Goal: Information Seeking & Learning: Learn about a topic

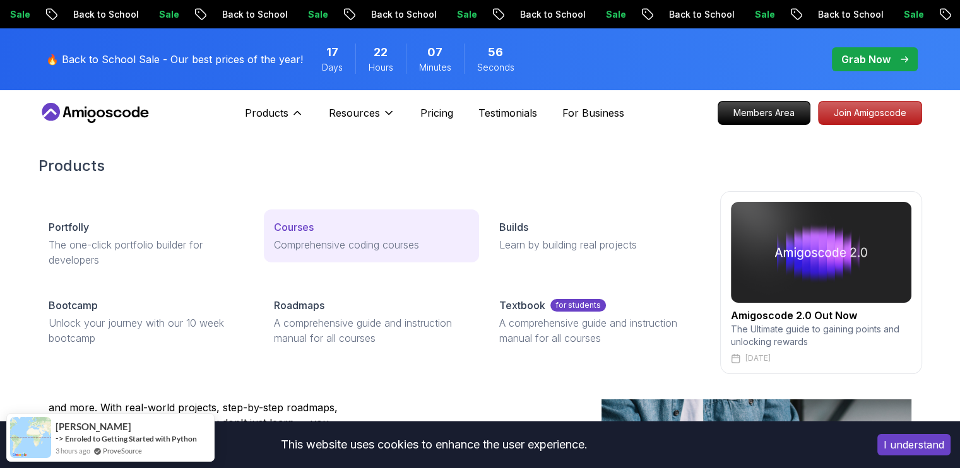
click at [285, 226] on p "Courses" at bounding box center [294, 227] width 40 height 15
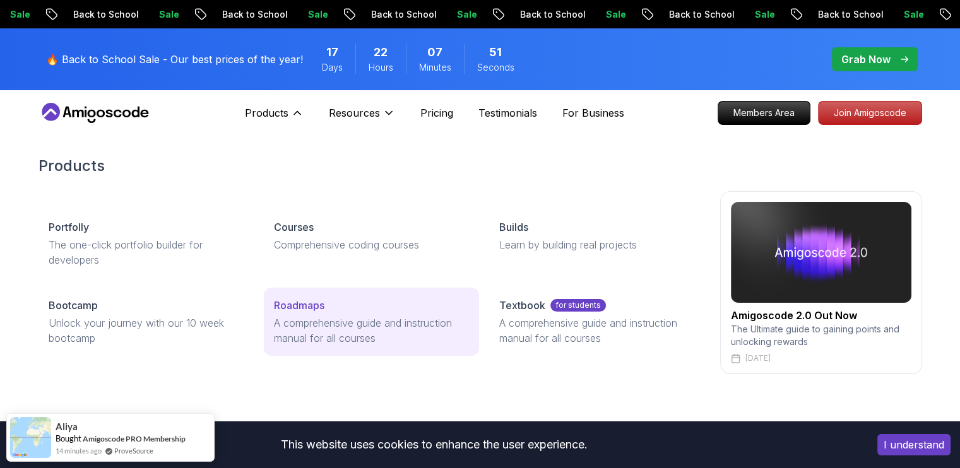
click at [310, 309] on p "Roadmaps" at bounding box center [299, 305] width 50 height 15
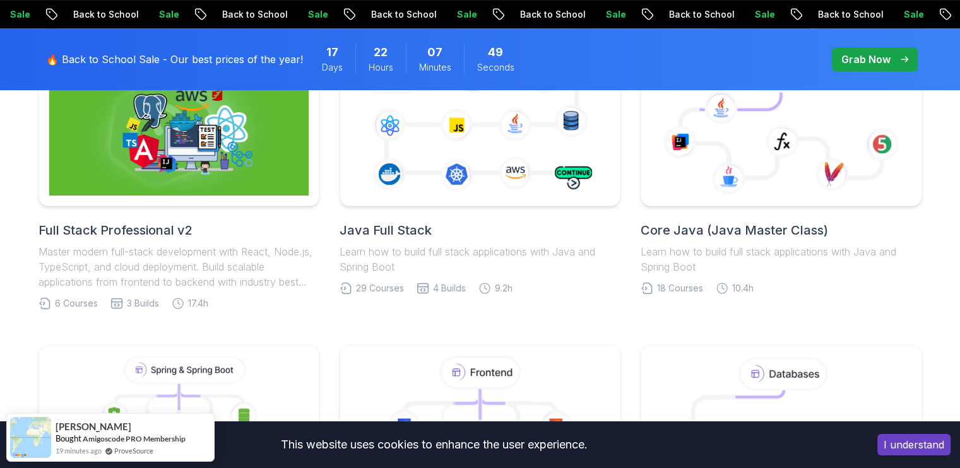
scroll to position [318, 0]
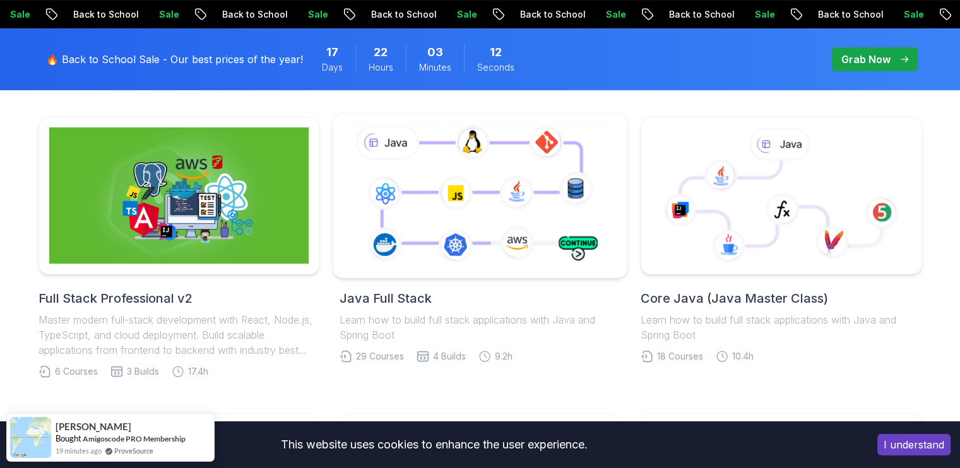
click at [497, 177] on icon at bounding box center [479, 195] width 267 height 148
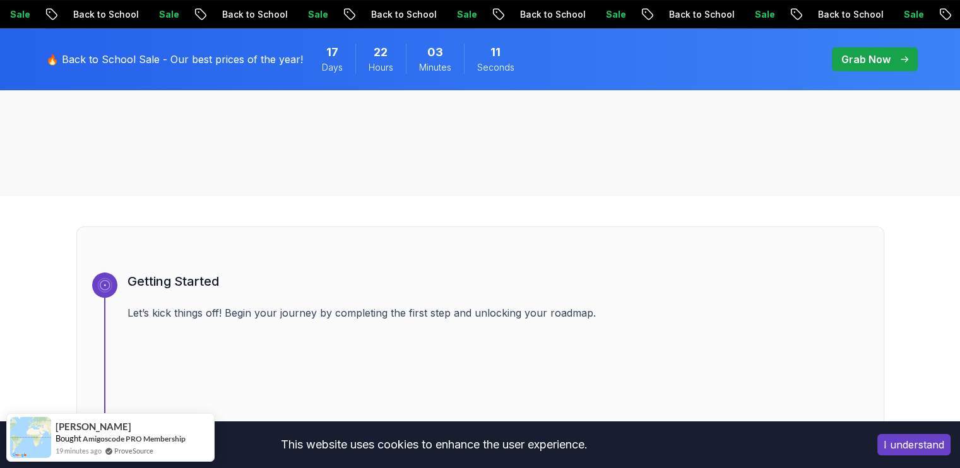
click at [497, 177] on div "Java Full Stack Java Full Stack Roadmap Learn how to build full stack applicati…" at bounding box center [480, 7] width 960 height 379
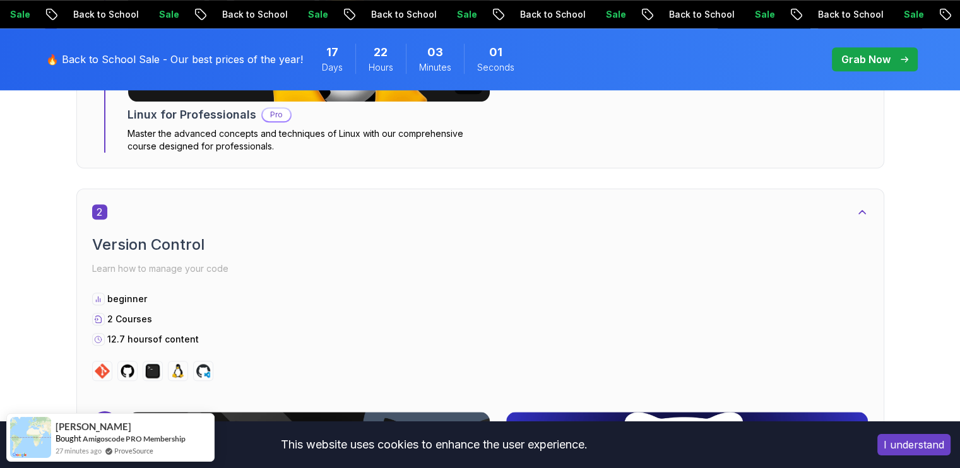
scroll to position [1259, 0]
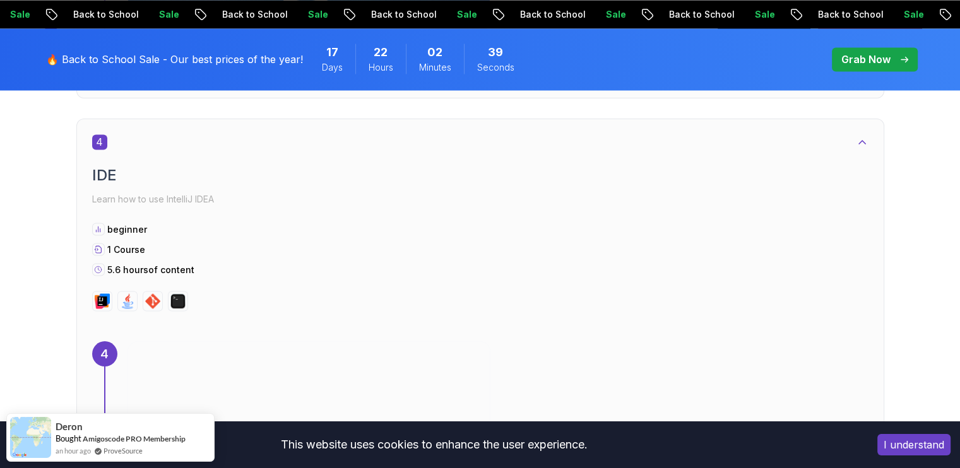
scroll to position [2262, 0]
